Goal: Task Accomplishment & Management: Use online tool/utility

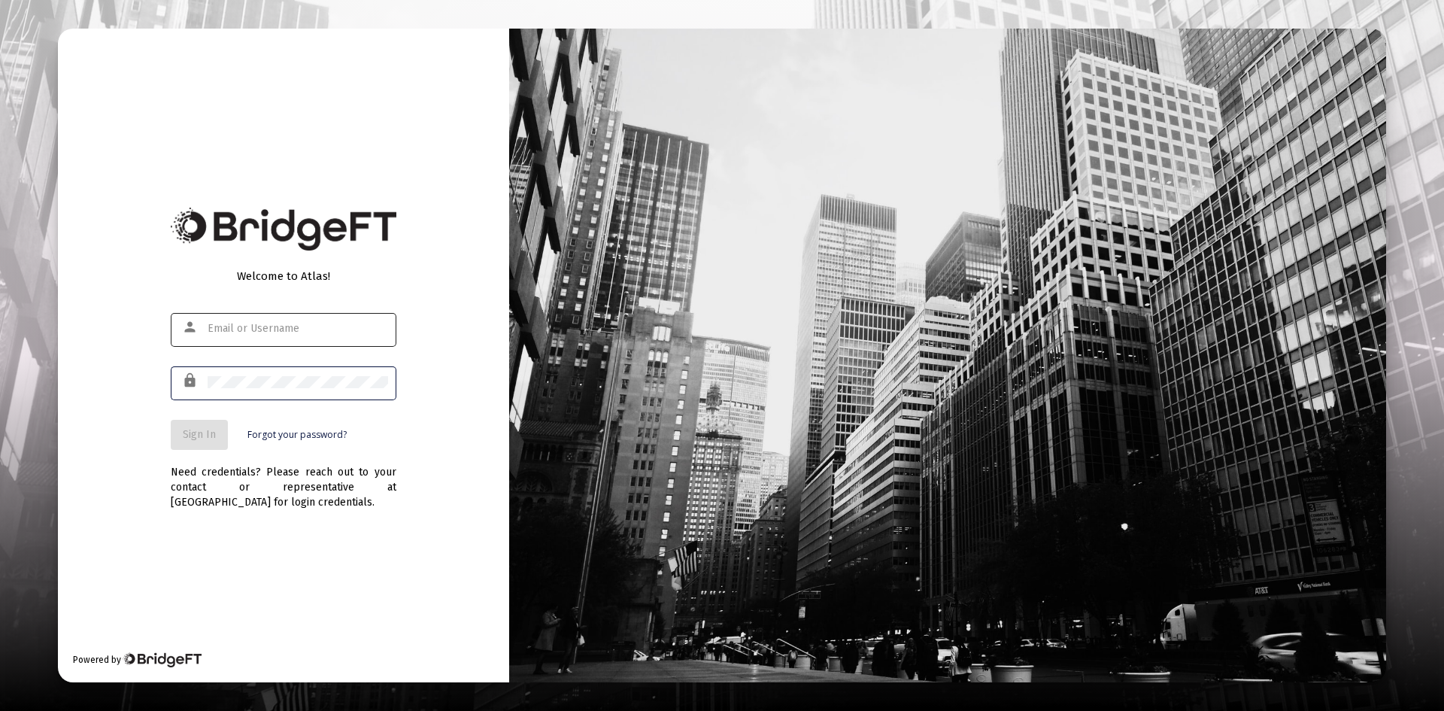
click at [273, 329] on input "text" at bounding box center [298, 329] width 181 height 12
type input "[PERSON_NAME][EMAIL_ADDRESS][DOMAIN_NAME]"
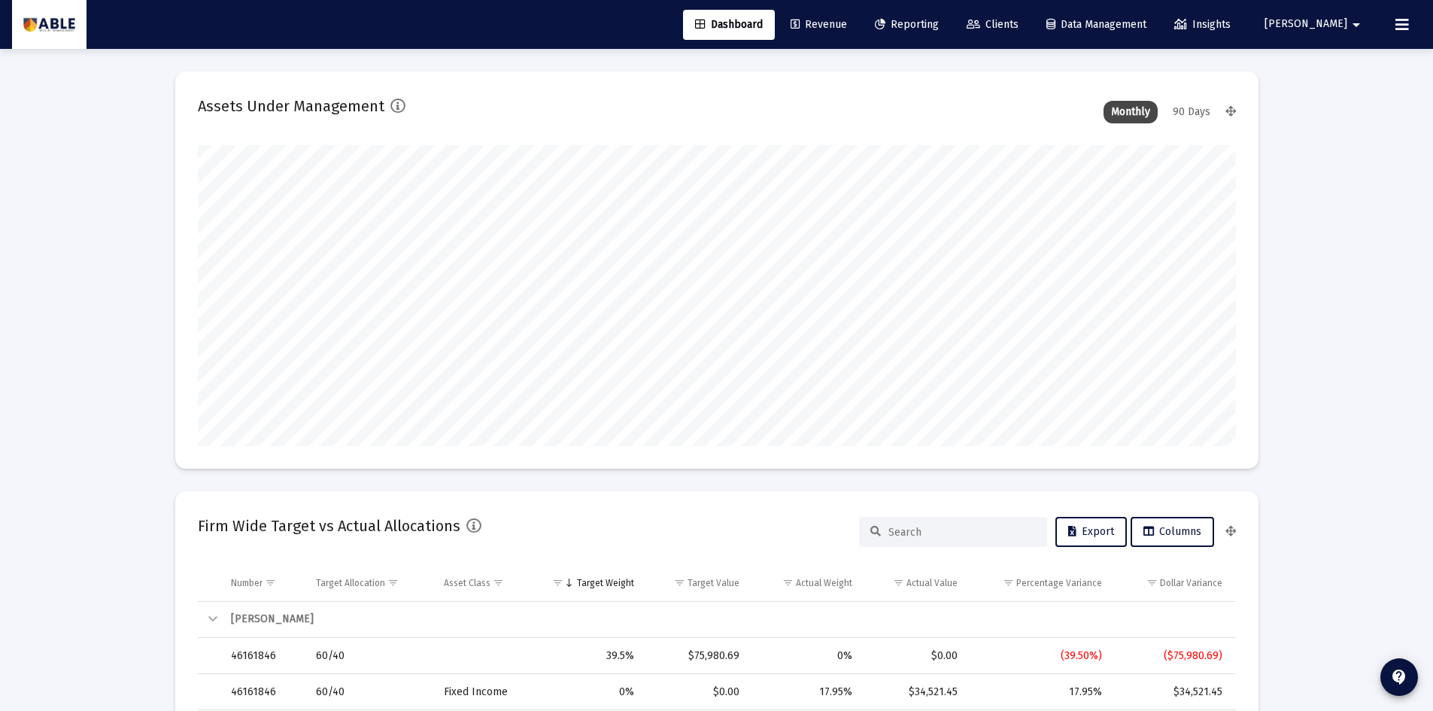
scroll to position [301, 1038]
type input "[DATE]"
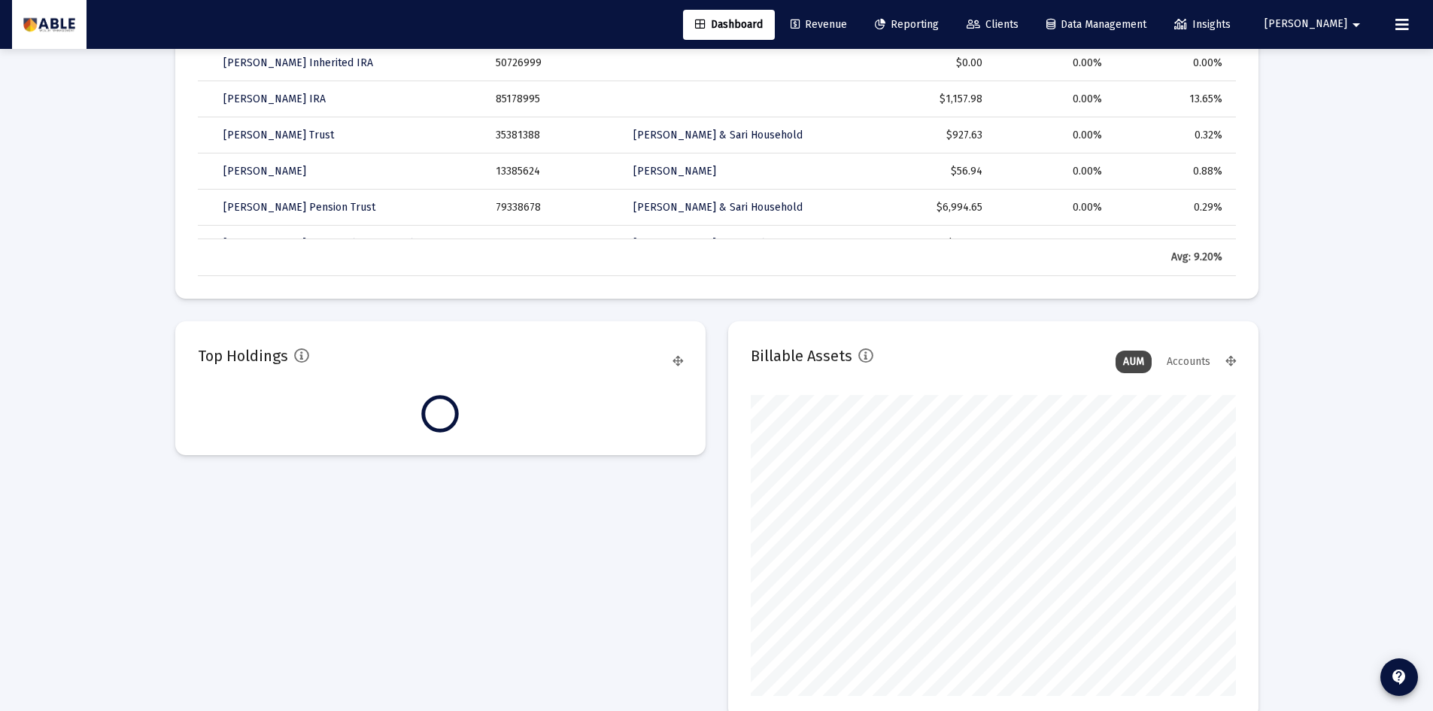
scroll to position [752, 0]
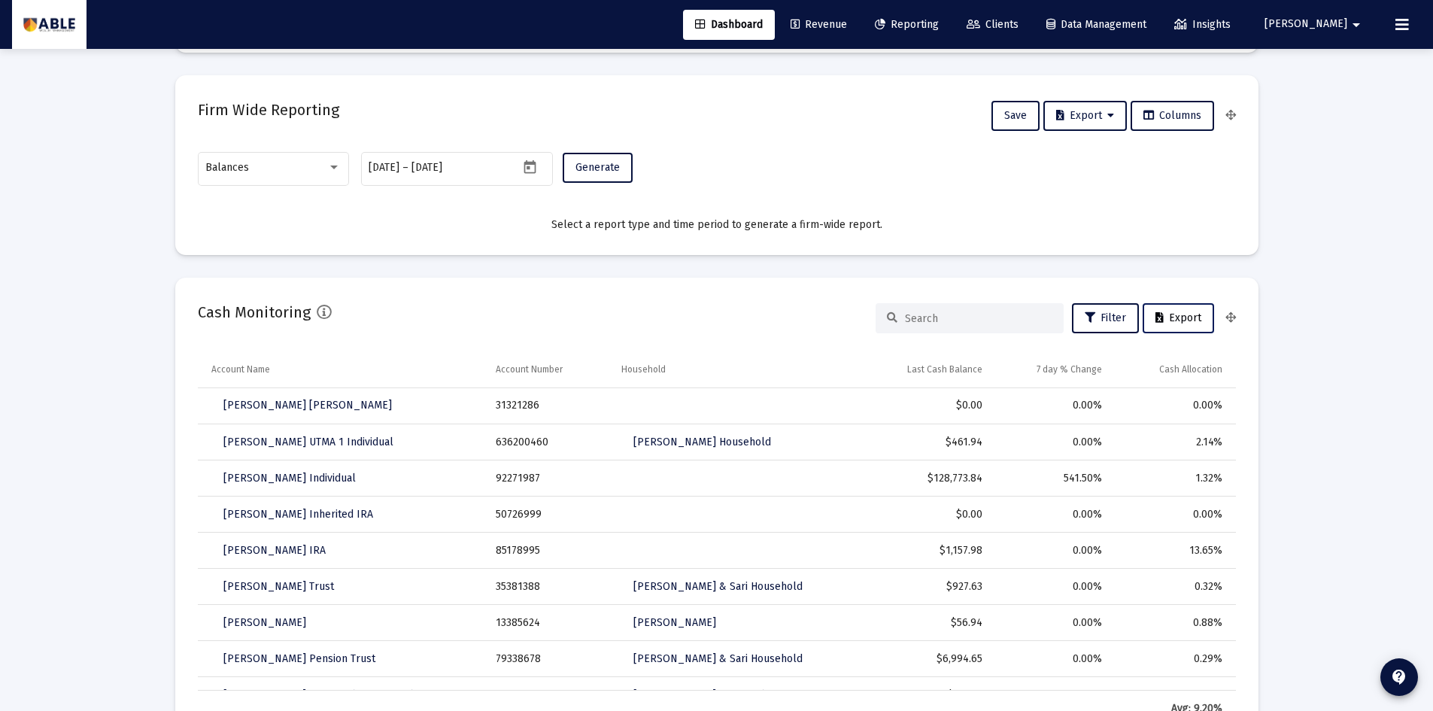
click at [1191, 322] on span "Export" at bounding box center [1178, 317] width 46 height 13
click at [1115, 317] on span "Filter" at bounding box center [1105, 317] width 41 height 13
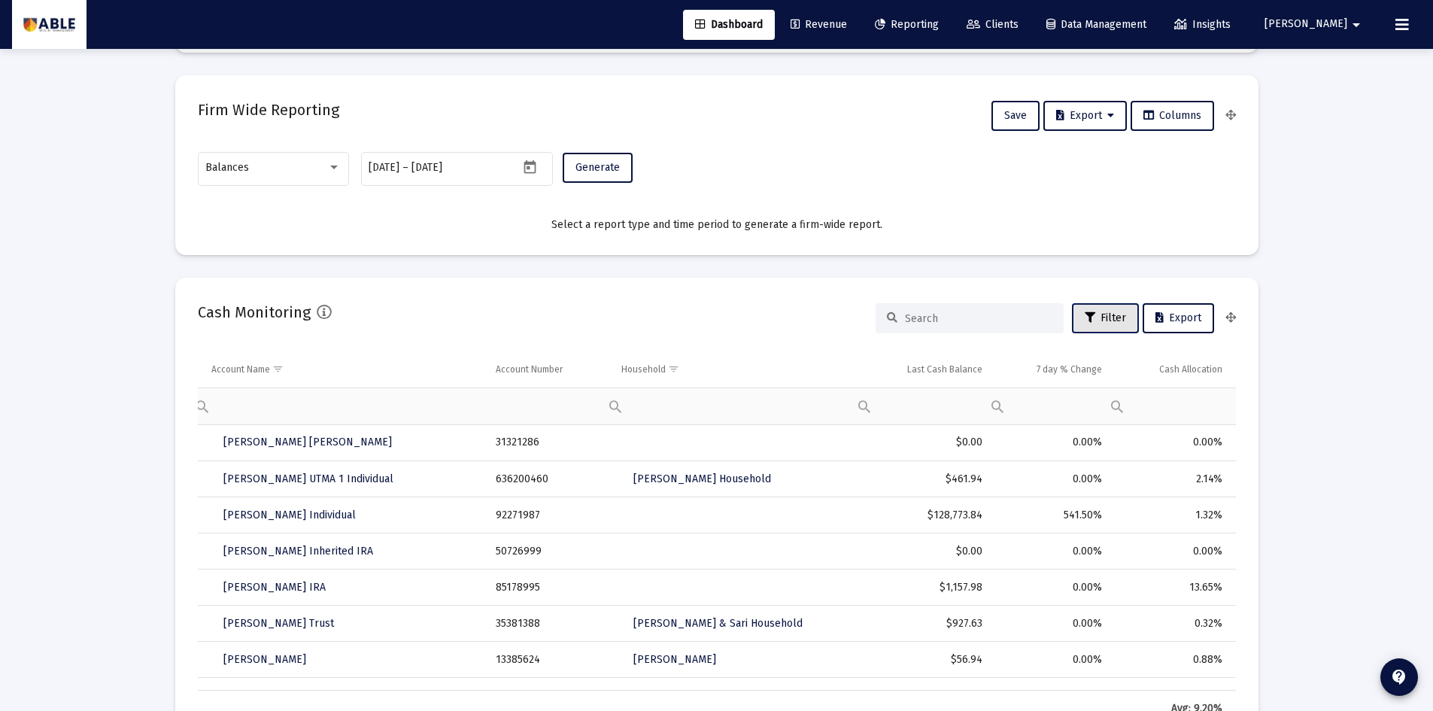
click at [1114, 318] on span "Filter" at bounding box center [1105, 317] width 41 height 13
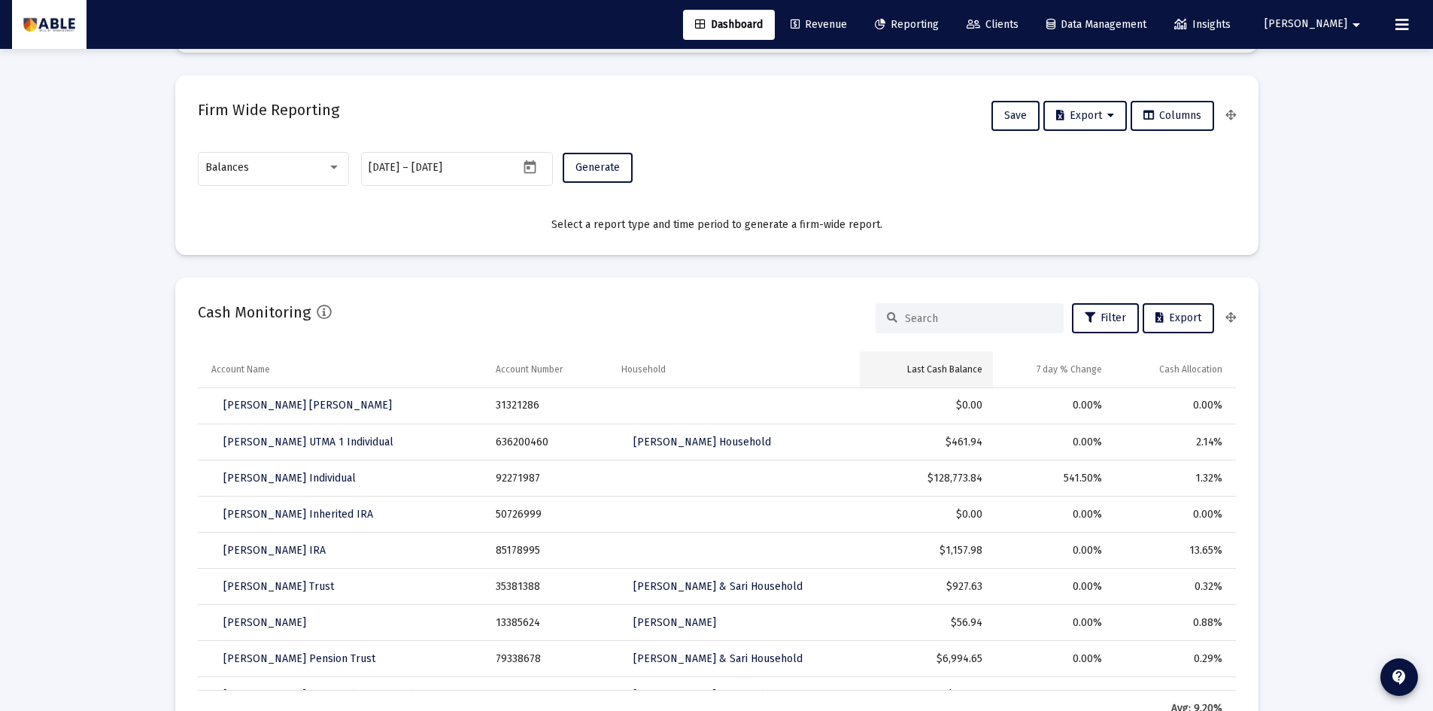
click at [943, 375] on td "Last Cash Balance" at bounding box center [926, 369] width 132 height 36
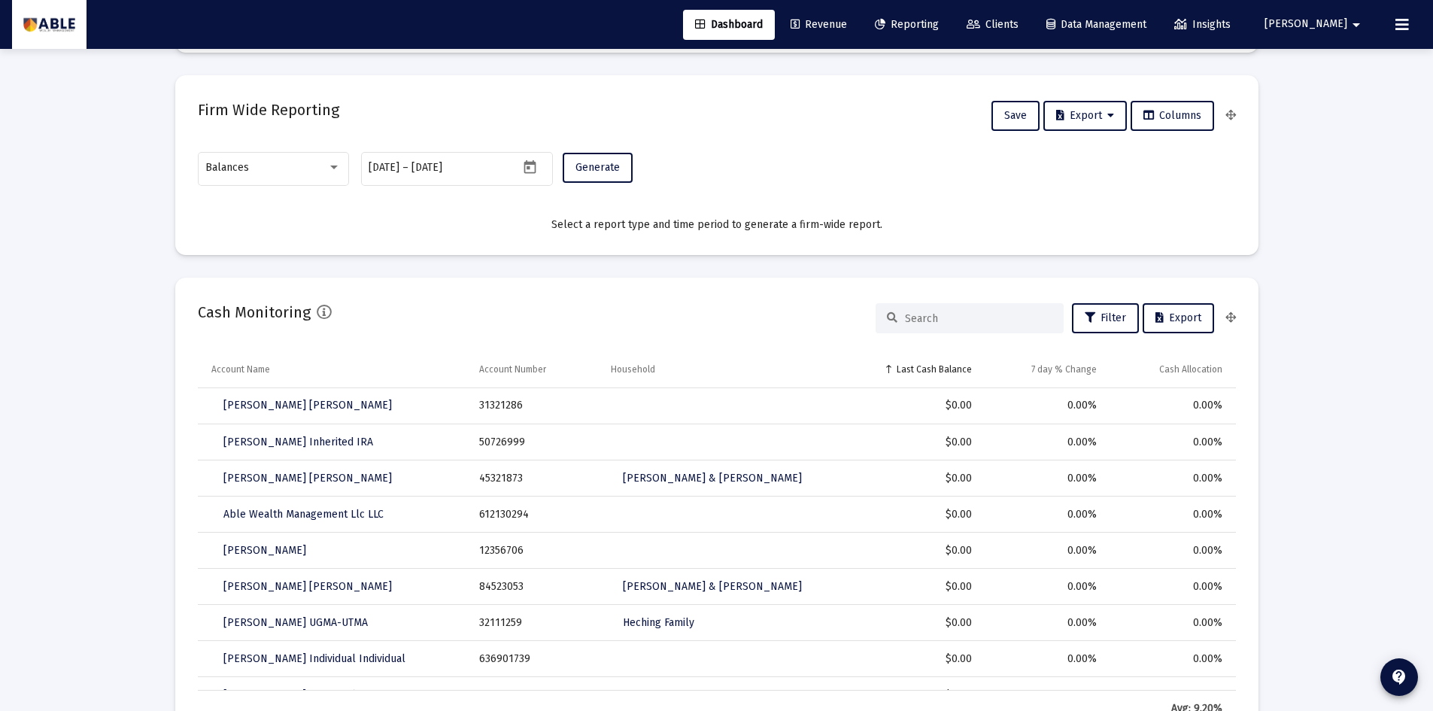
click at [943, 375] on td "Last Cash Balance" at bounding box center [913, 369] width 138 height 36
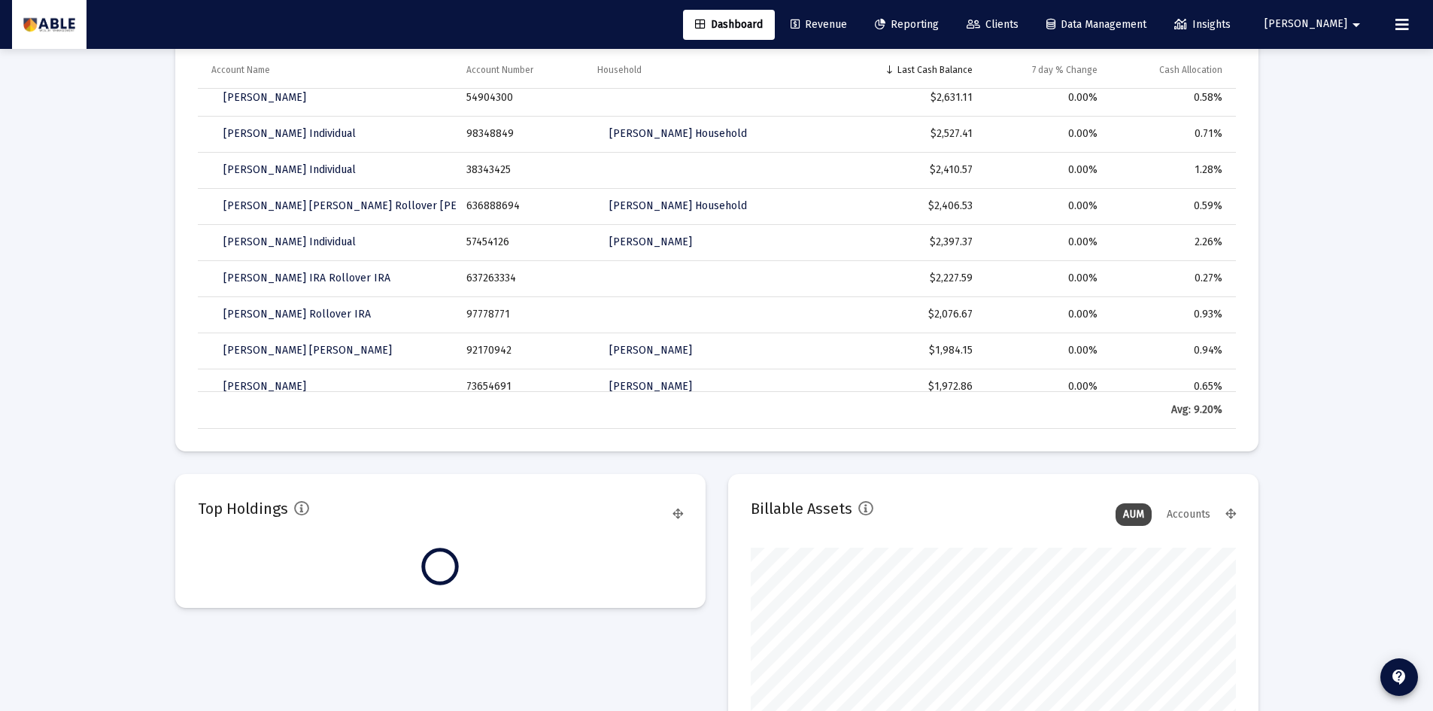
scroll to position [1203, 0]
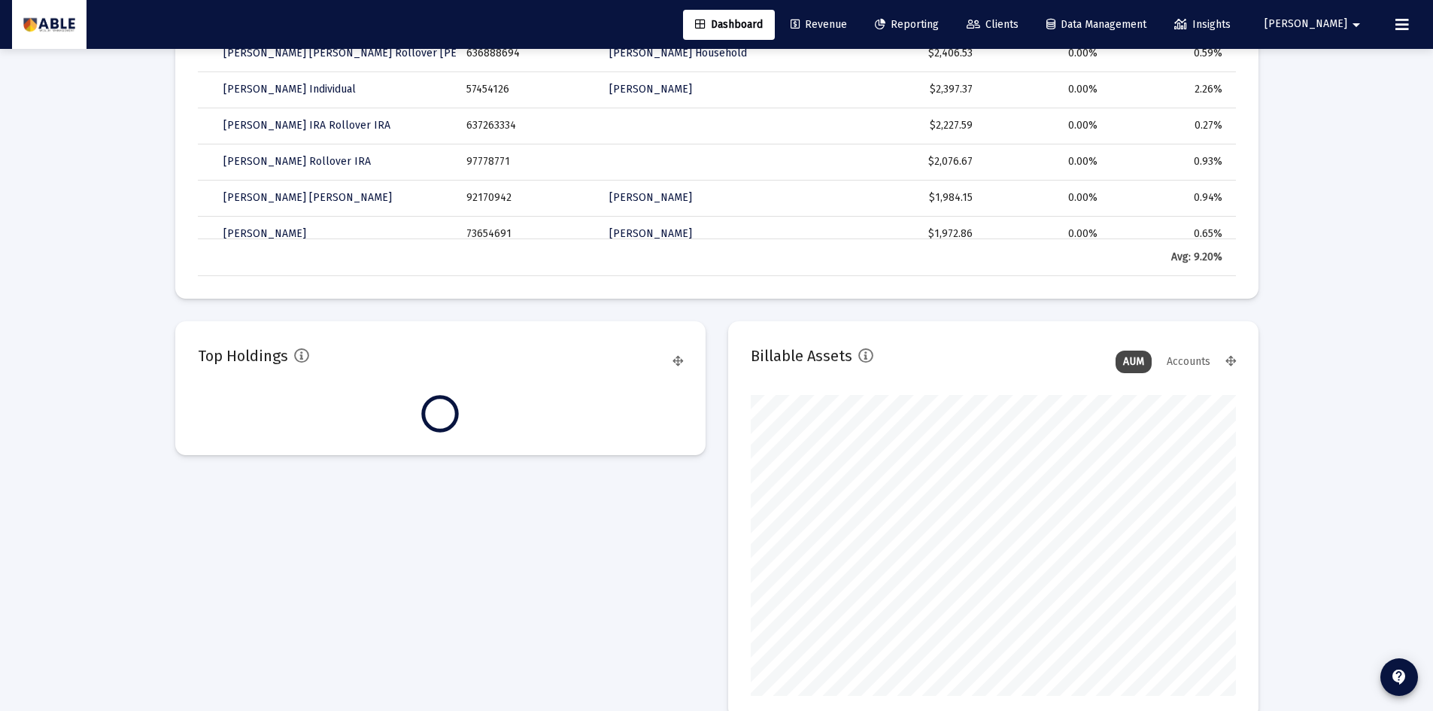
click at [684, 357] on mat-card "Top Holdings" at bounding box center [440, 388] width 530 height 134
click at [676, 357] on icon at bounding box center [677, 362] width 11 height 11
click at [678, 363] on icon at bounding box center [677, 362] width 11 height 11
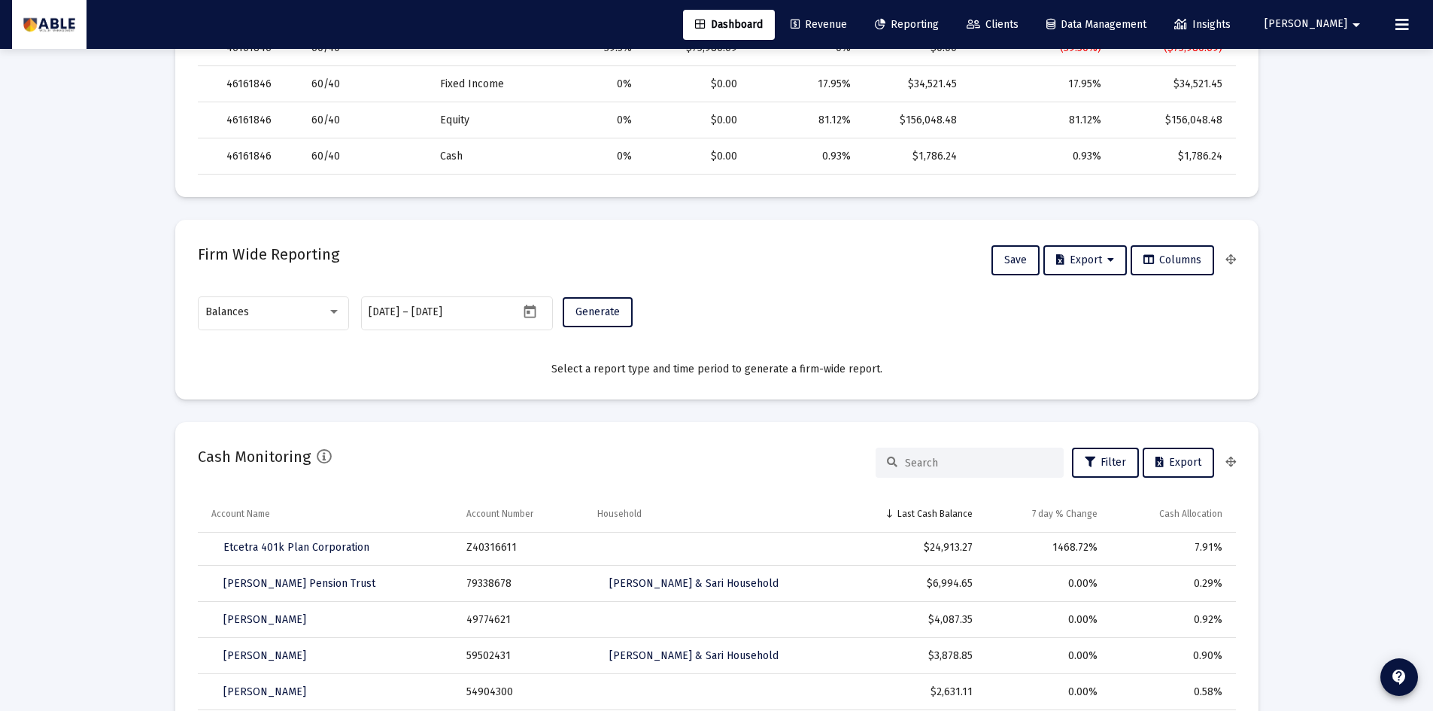
scroll to position [303, 0]
